Goal: Check status: Verify the current state of an ongoing process or item

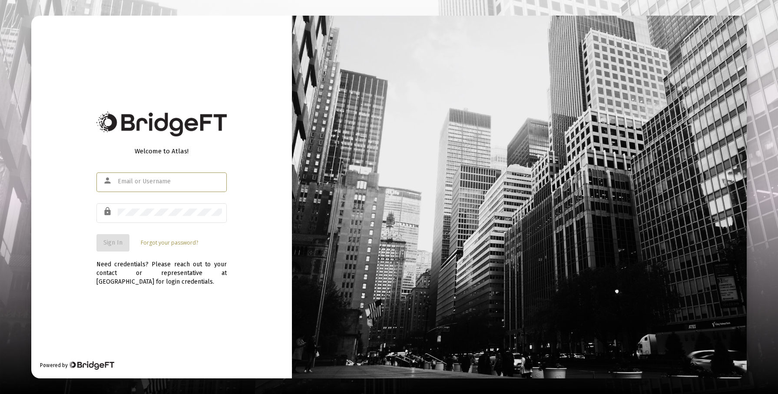
type input "[EMAIL_ADDRESS][DOMAIN_NAME]"
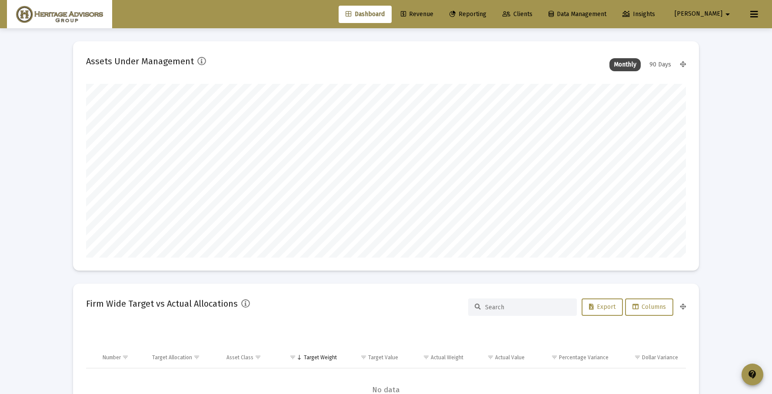
scroll to position [174, 323]
type input "[DATE]"
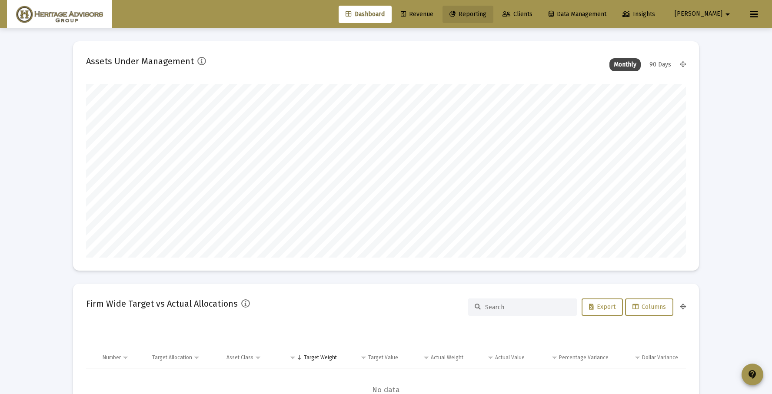
click at [486, 17] on span "Reporting" at bounding box center [467, 13] width 37 height 7
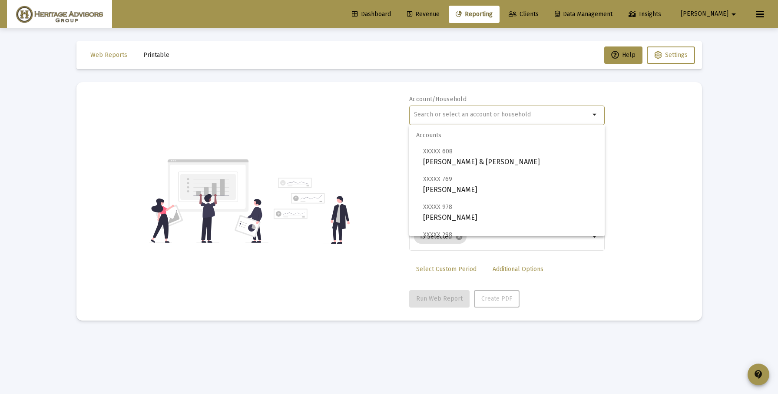
click at [457, 117] on input "text" at bounding box center [502, 114] width 176 height 7
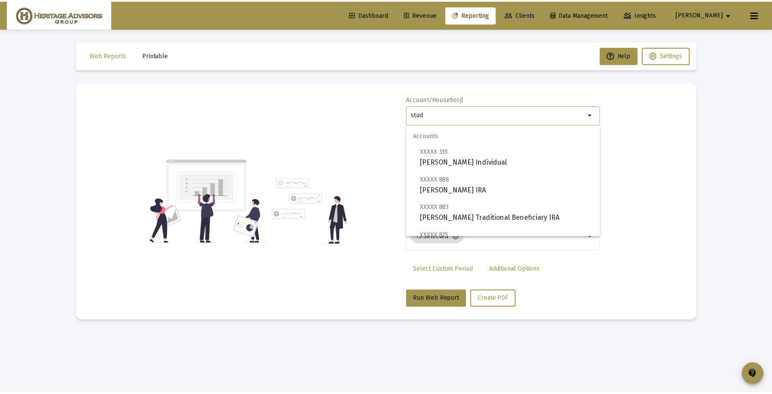
scroll to position [111, 0]
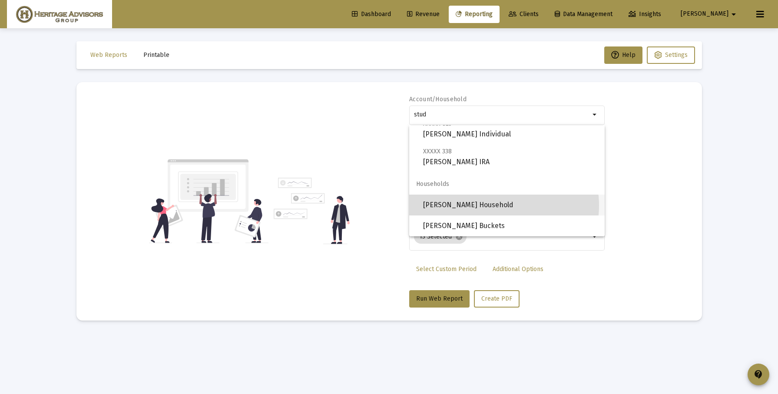
click at [501, 206] on span "[PERSON_NAME] Household" at bounding box center [510, 205] width 175 height 21
type input "[PERSON_NAME] Household"
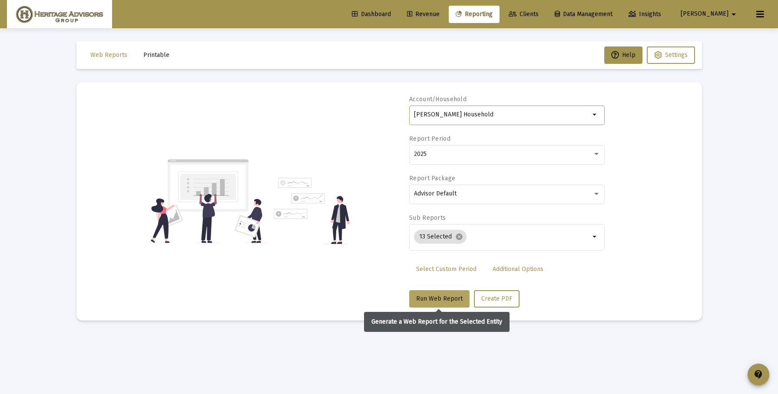
click at [442, 296] on span "Run Web Report" at bounding box center [439, 298] width 46 height 7
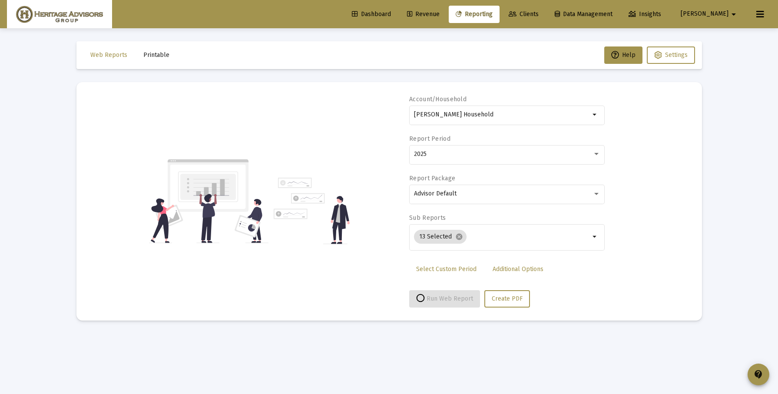
select select "View all"
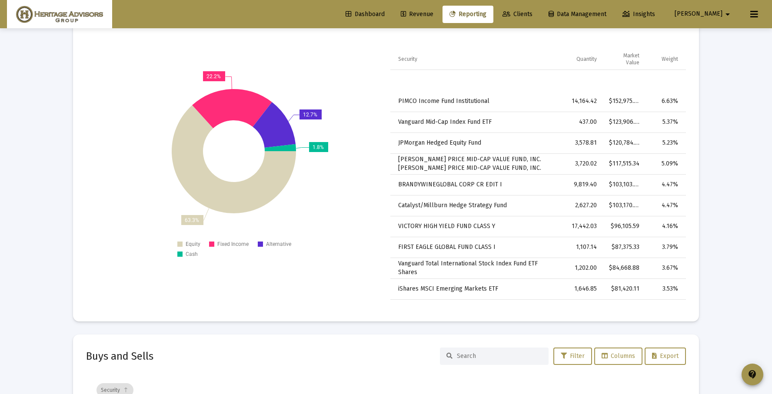
scroll to position [2430, 0]
